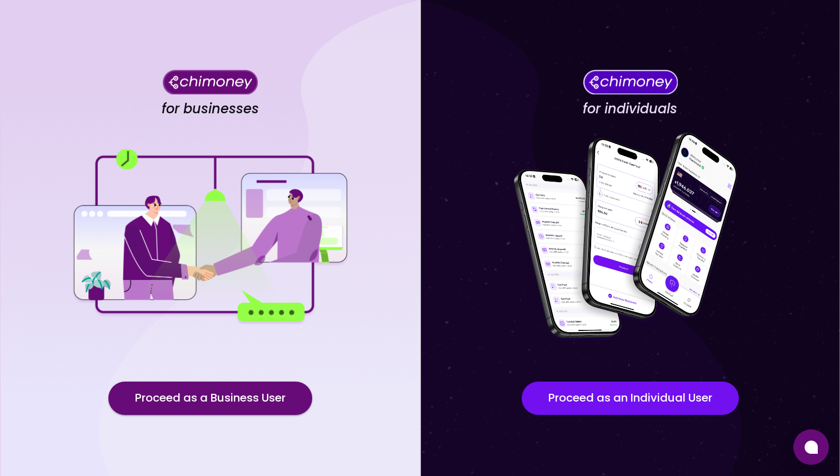
click at [228, 377] on div "for businesses Proceed as a Business User" at bounding box center [210, 251] width 420 height 502
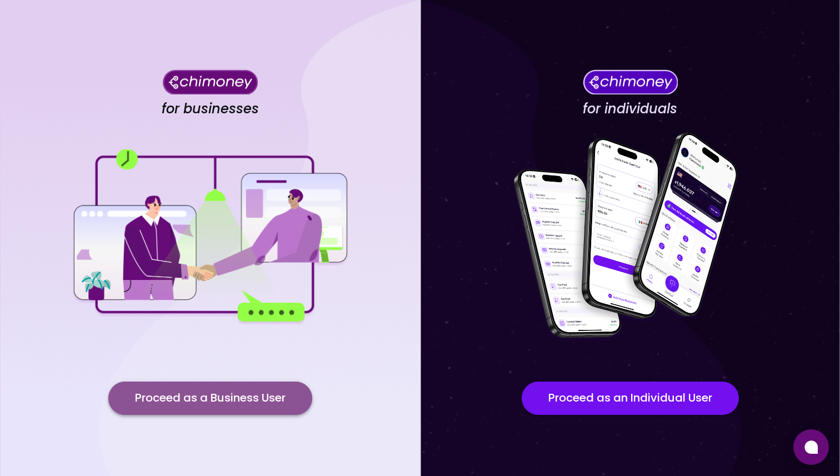
click at [228, 384] on button "Proceed as a Business User" at bounding box center [210, 398] width 204 height 33
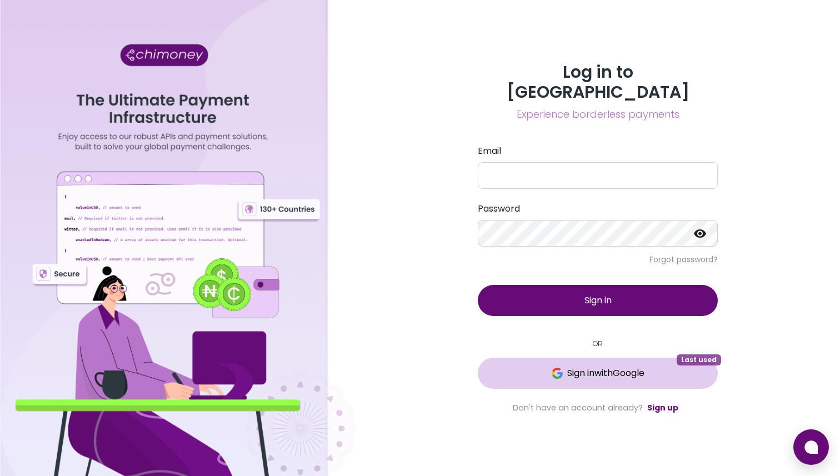
click at [609, 358] on button "Sign in with Google Last used" at bounding box center [598, 373] width 240 height 31
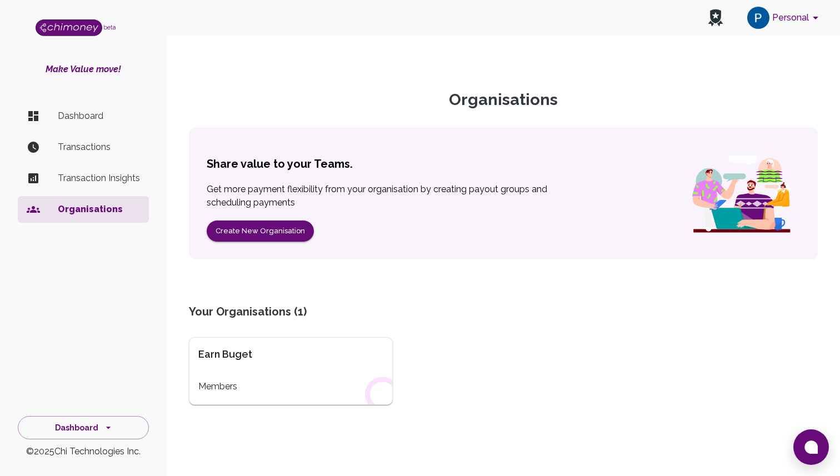
click at [84, 144] on p "Transactions" at bounding box center [99, 147] width 82 height 13
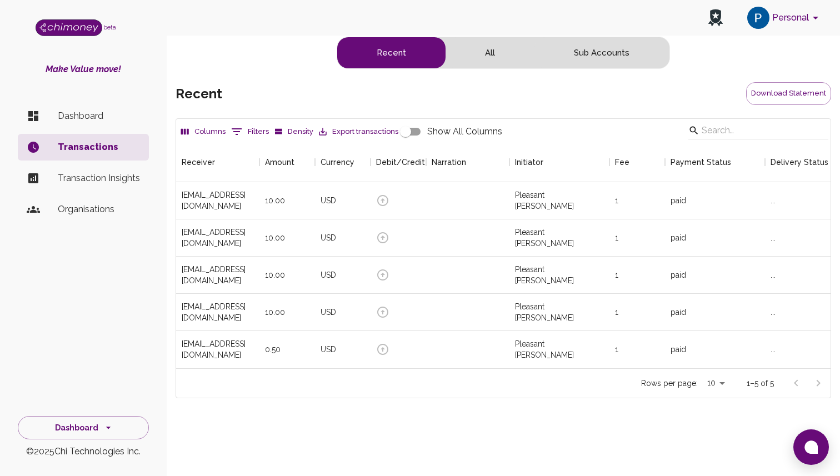
scroll to position [226, 655]
click at [395, 197] on div at bounding box center [399, 200] width 56 height 37
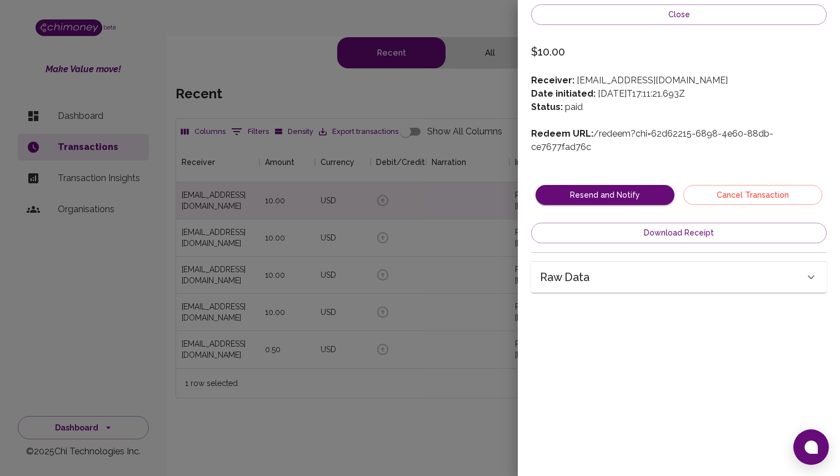
click at [631, 270] on div "Raw data" at bounding box center [672, 277] width 265 height 18
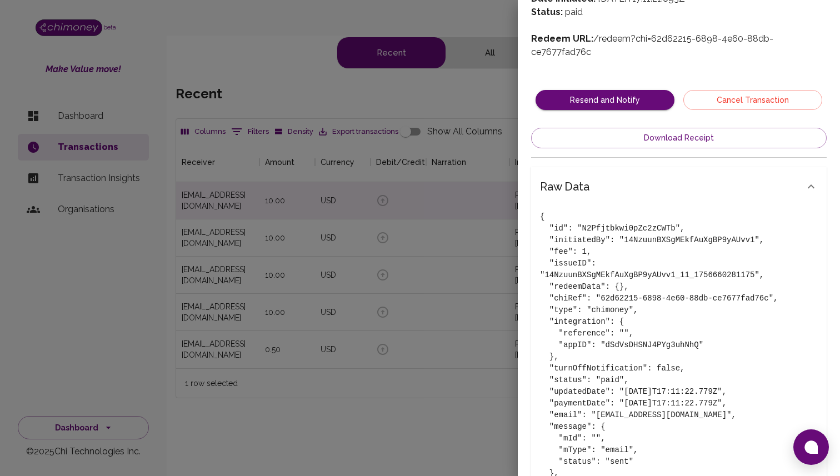
scroll to position [260, 0]
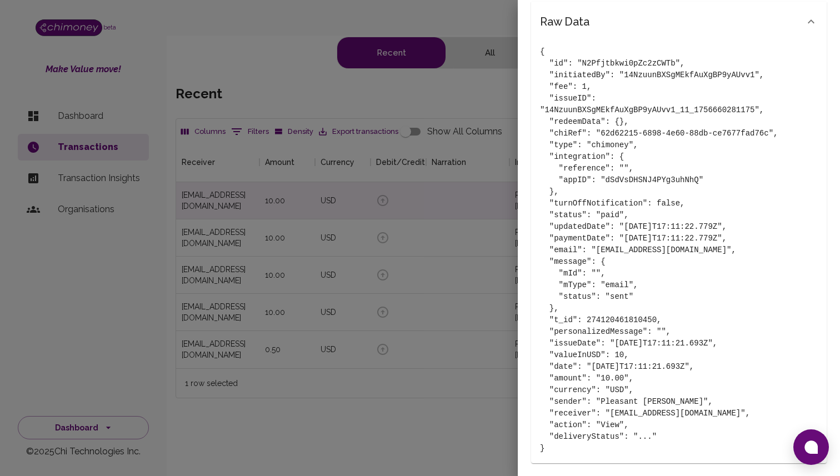
click at [411, 260] on div at bounding box center [420, 238] width 840 height 476
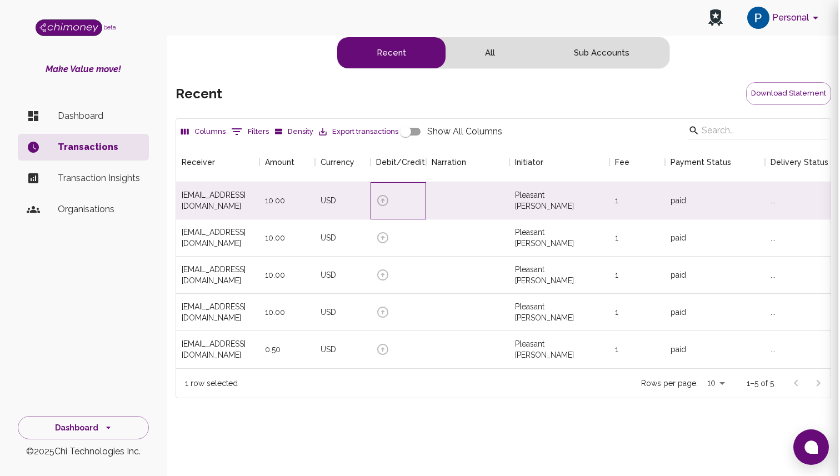
scroll to position [0, 0]
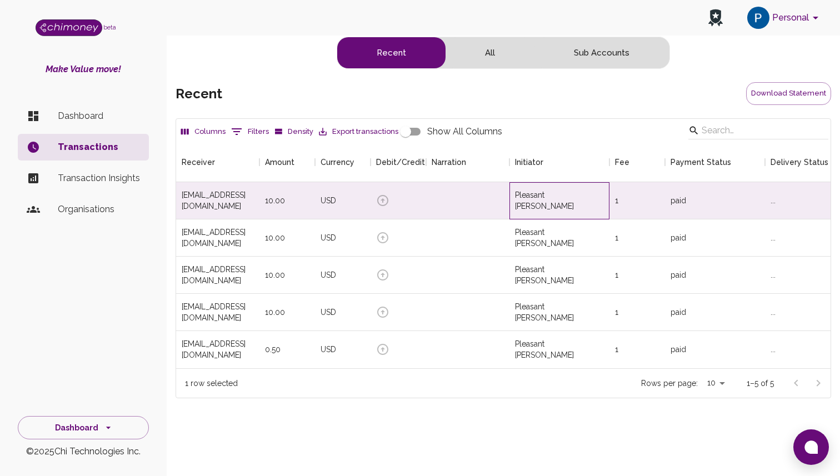
click at [588, 191] on div "Pleasant Balogun" at bounding box center [560, 200] width 100 height 37
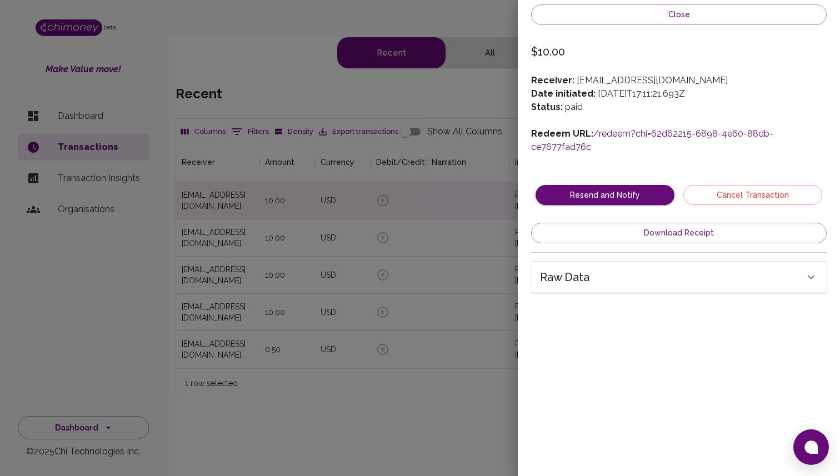
click at [640, 136] on link "/redeem?chi=62d62215-6898-4e60-88db-ce7677fad76c" at bounding box center [652, 140] width 242 height 24
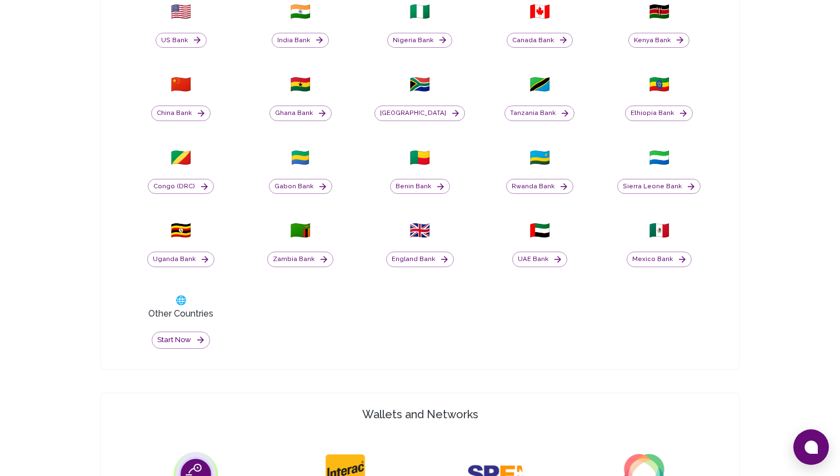
scroll to position [470, 0]
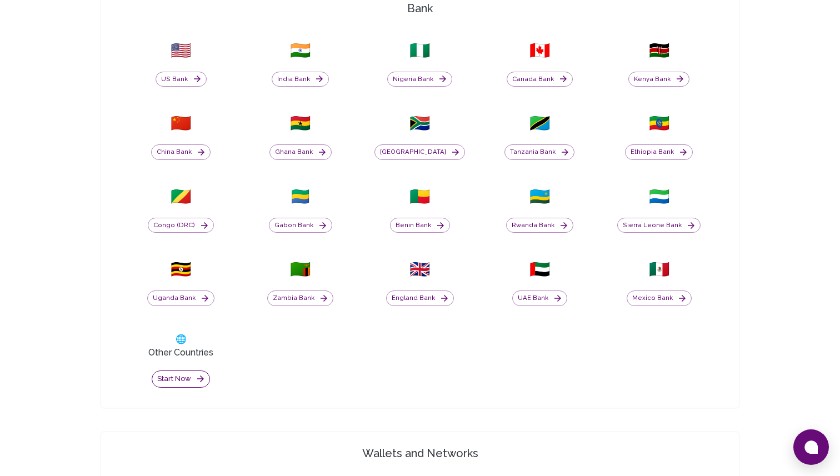
click at [193, 377] on button "Start now" at bounding box center [181, 379] width 58 height 17
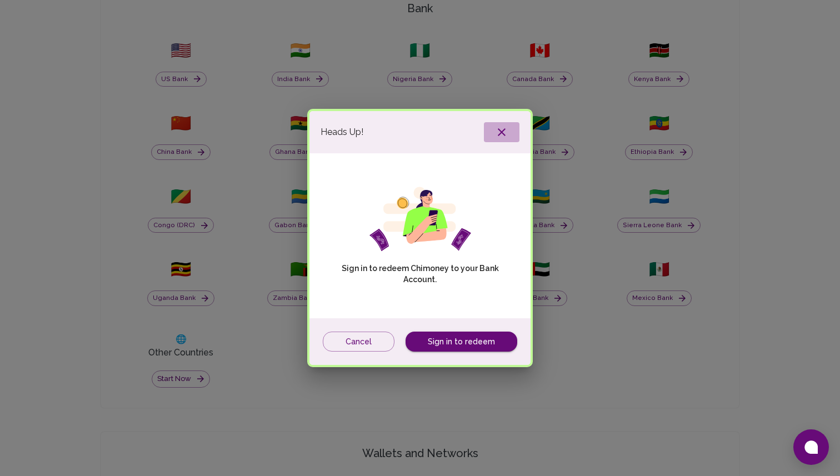
click at [505, 132] on icon "button" at bounding box center [501, 132] width 13 height 13
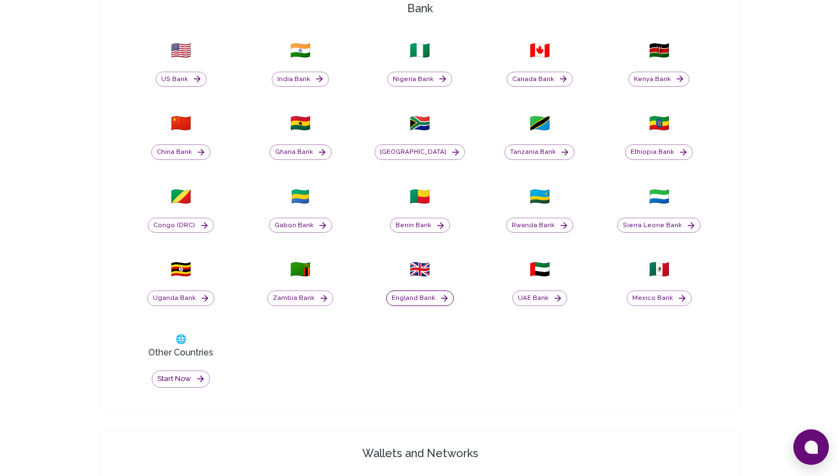
click at [411, 298] on button "England Bank" at bounding box center [420, 299] width 68 height 16
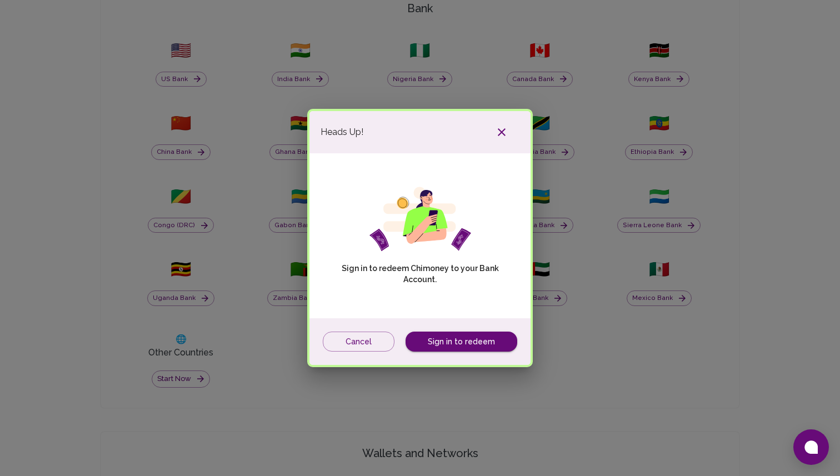
click at [504, 137] on icon "button" at bounding box center [501, 132] width 13 height 13
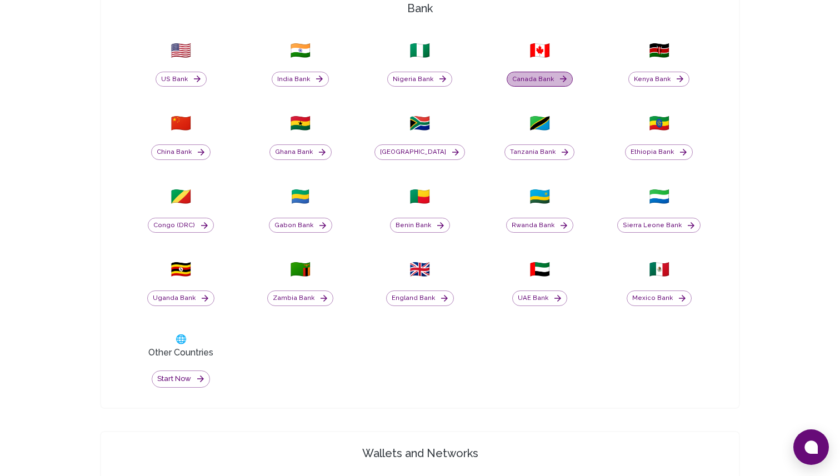
click at [562, 79] on icon "button" at bounding box center [564, 79] width 10 height 10
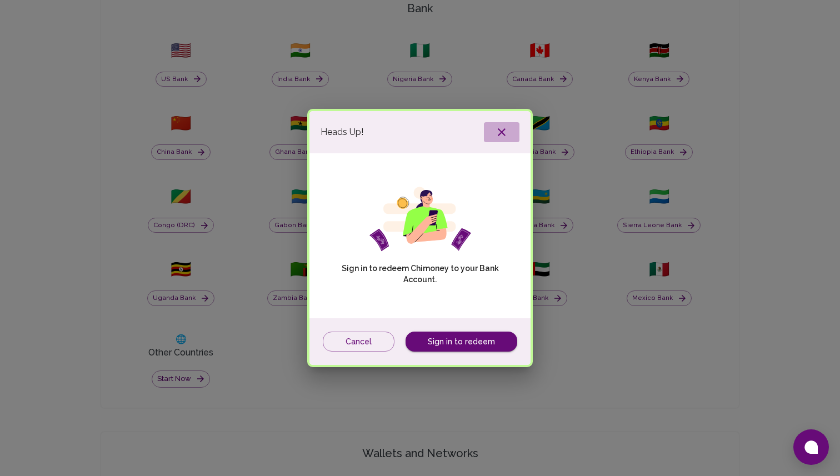
click at [512, 133] on button "button" at bounding box center [502, 132] width 36 height 20
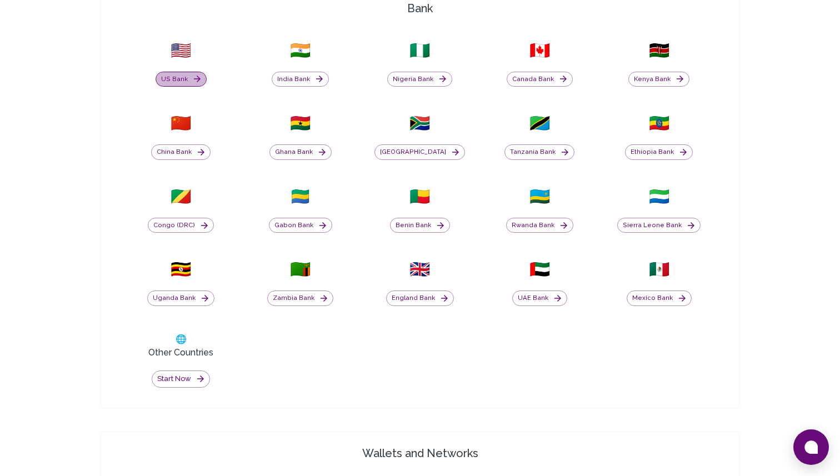
click at [185, 81] on button "US Bank" at bounding box center [181, 80] width 51 height 16
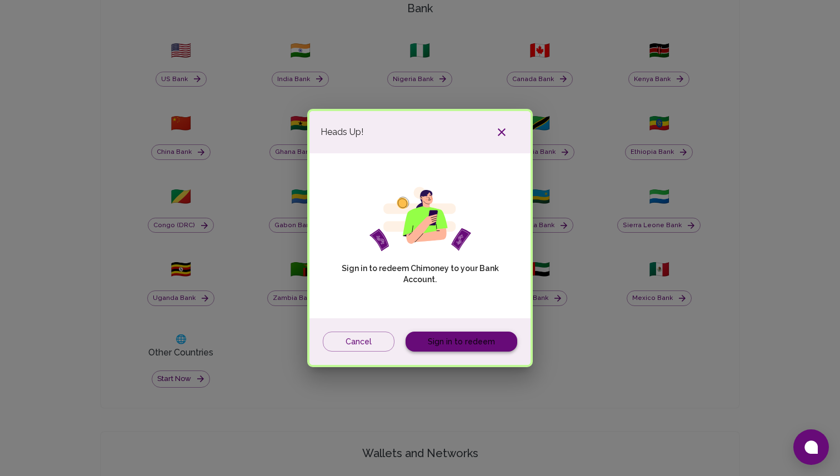
click at [495, 345] on link "Sign in to redeem" at bounding box center [462, 342] width 112 height 21
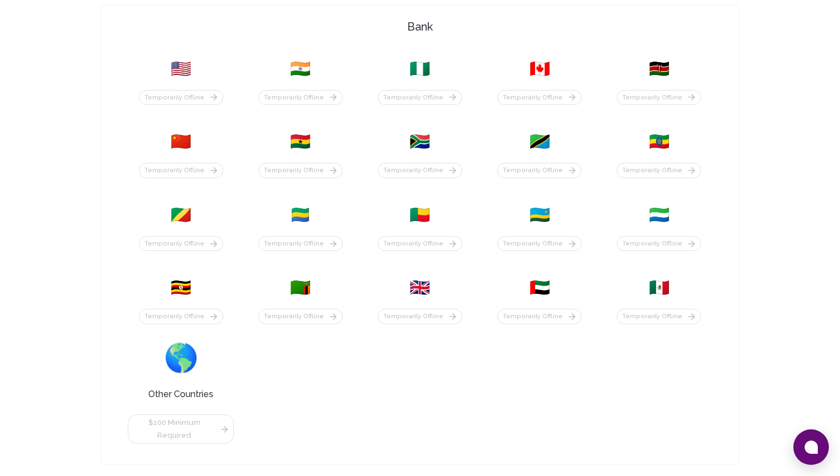
scroll to position [467, 0]
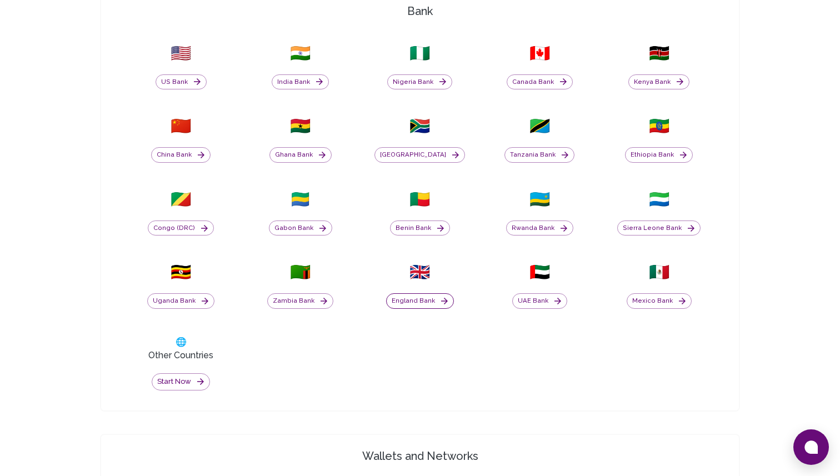
click at [433, 297] on button "England Bank" at bounding box center [420, 301] width 68 height 16
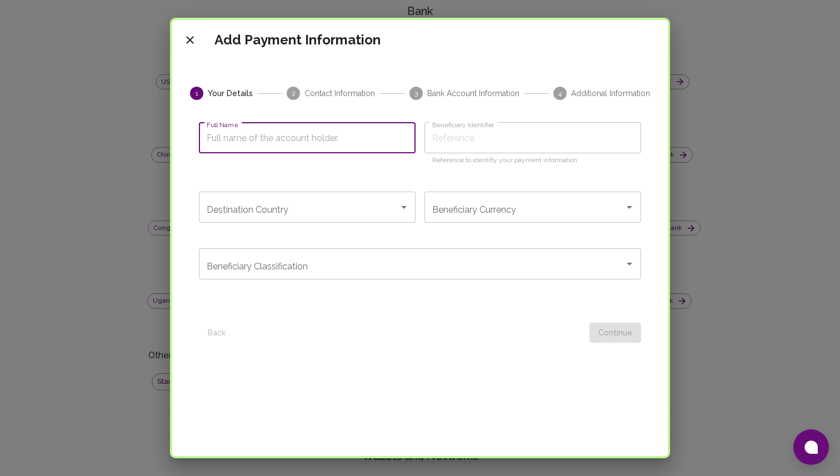
click at [384, 146] on input "Full Name" at bounding box center [307, 137] width 217 height 31
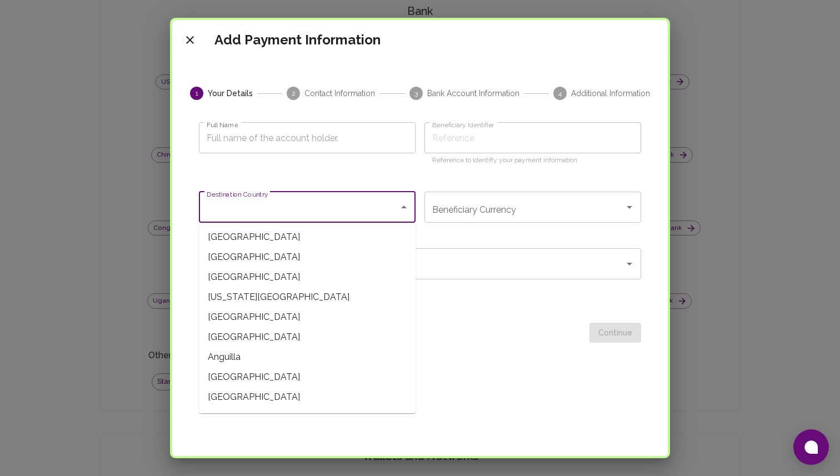
click at [361, 210] on input "Destination Country" at bounding box center [299, 207] width 190 height 21
click at [450, 278] on div "Beneficiary Classification" at bounding box center [420, 263] width 442 height 31
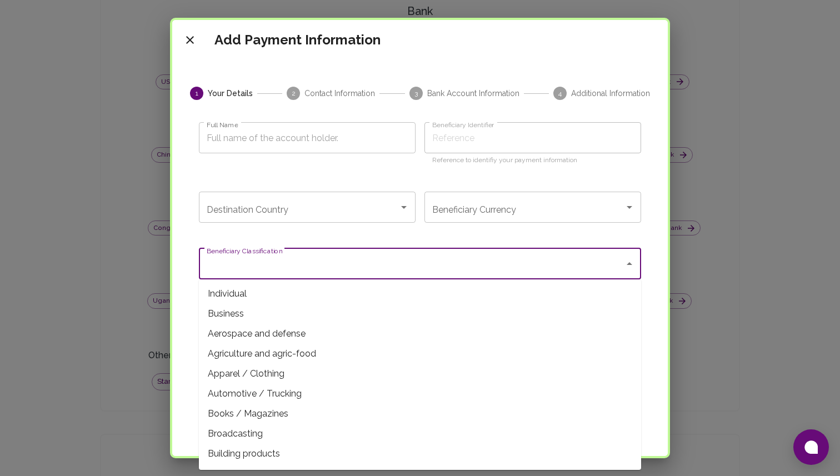
click at [371, 170] on div "Full Name Full Name" at bounding box center [303, 146] width 226 height 74
click at [377, 262] on input "Beneficiary Classification" at bounding box center [412, 263] width 416 height 21
click at [365, 292] on span "Individual" at bounding box center [420, 294] width 442 height 20
type input "Individual"
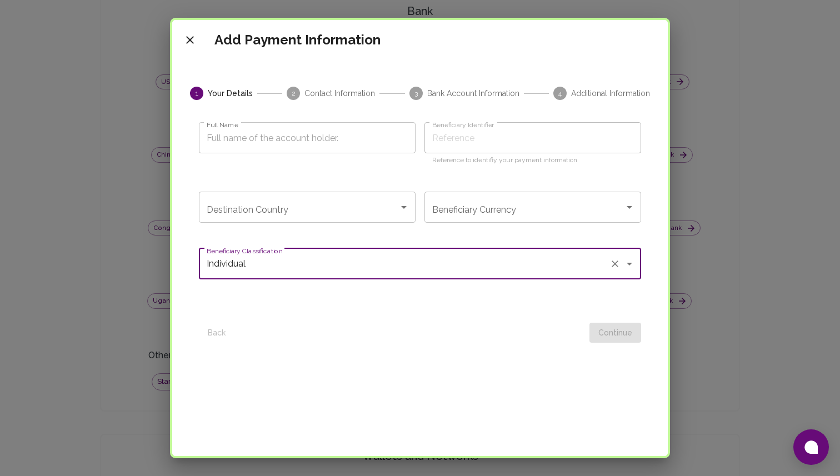
click at [455, 204] on input "Beneficiary Currency" at bounding box center [525, 207] width 190 height 21
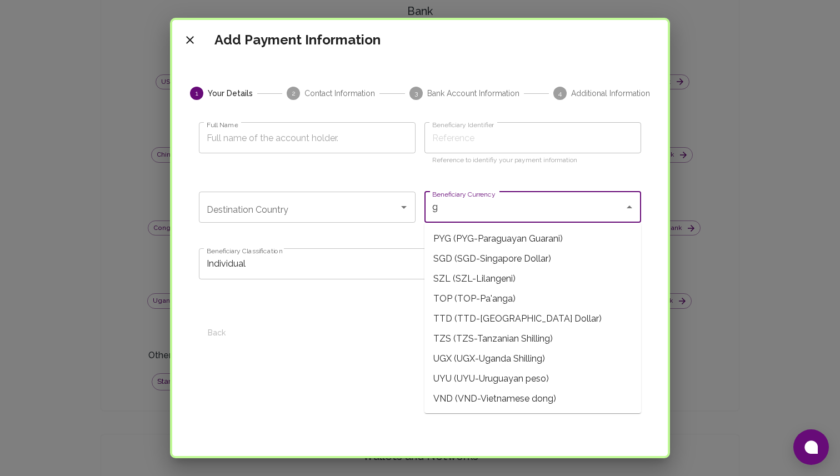
scroll to position [4, 0]
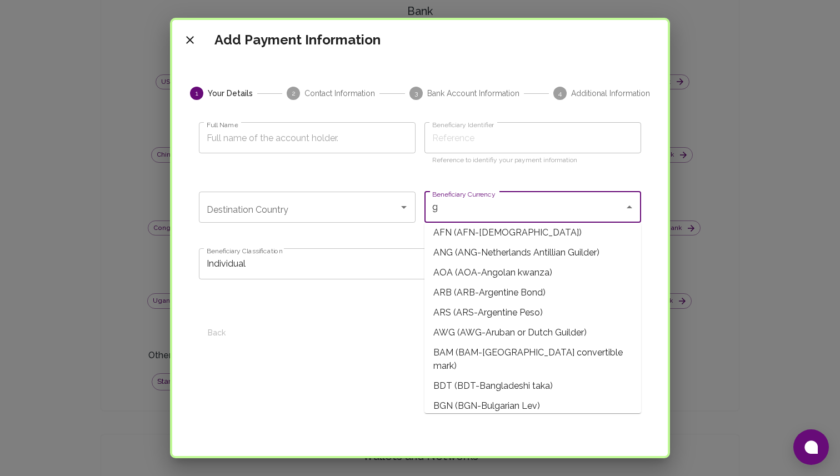
type input "gb"
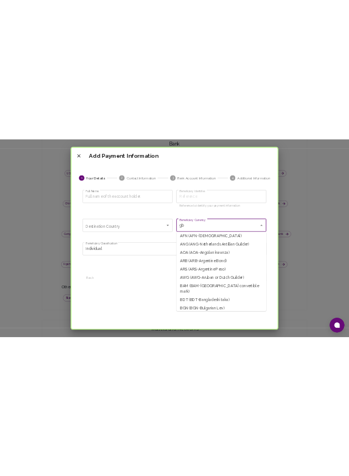
scroll to position [0, 0]
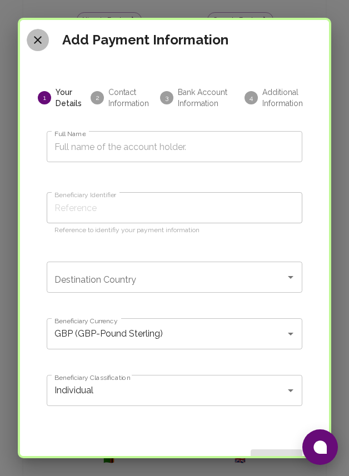
click at [33, 41] on icon "close" at bounding box center [37, 39] width 13 height 13
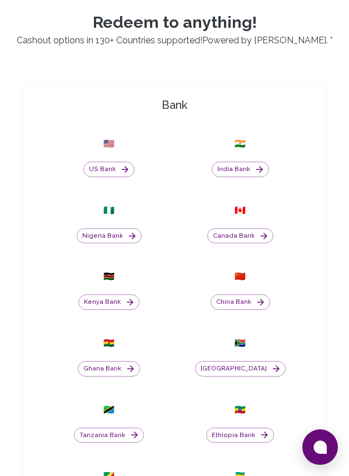
scroll to position [251, 0]
click at [114, 166] on button "US Bank" at bounding box center [108, 169] width 51 height 16
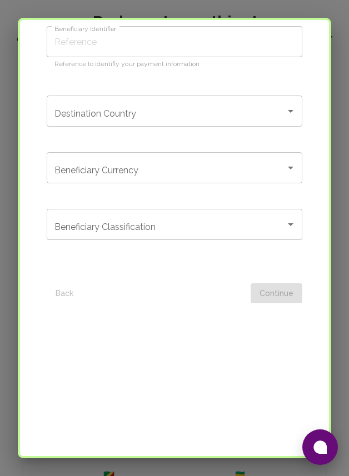
scroll to position [0, 0]
